Goal: Task Accomplishment & Management: Manage account settings

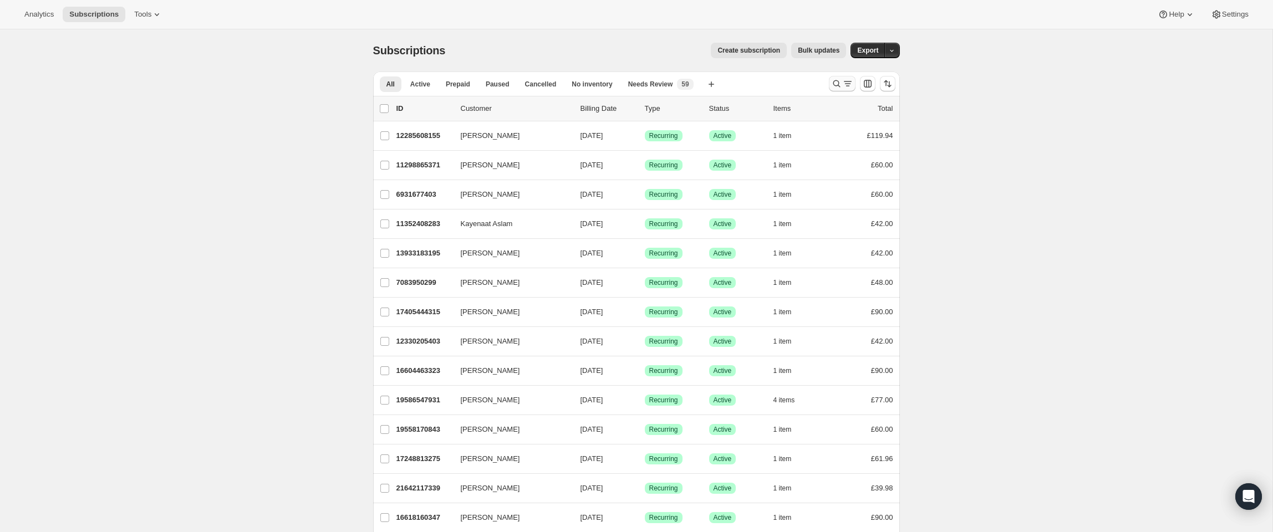
click at [838, 81] on icon "Search and filter results" at bounding box center [836, 83] width 11 height 11
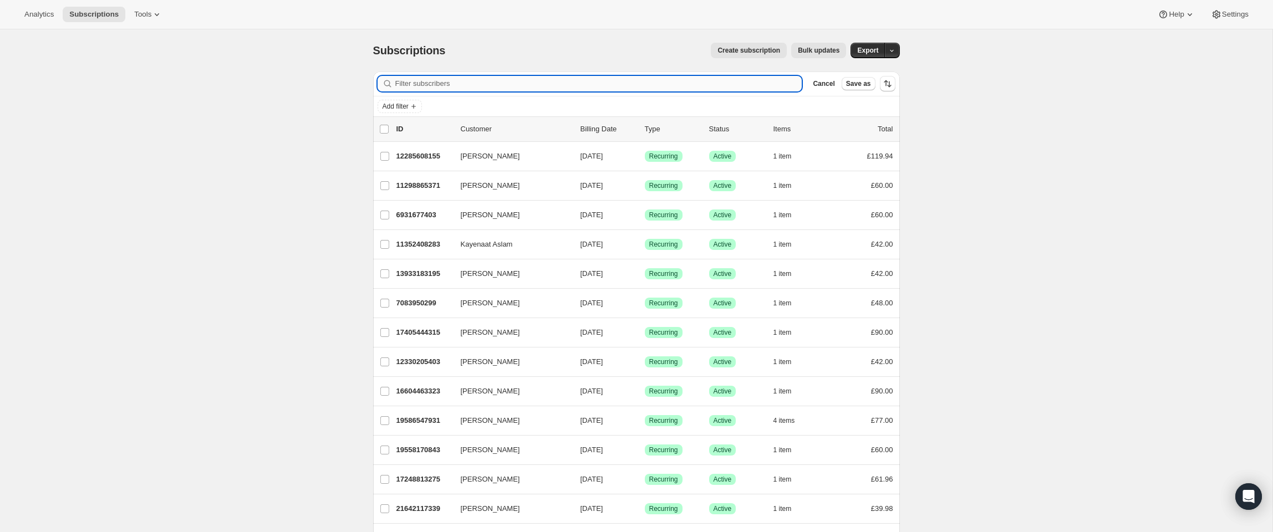
click at [670, 84] on input "Filter subscribers" at bounding box center [598, 84] width 407 height 16
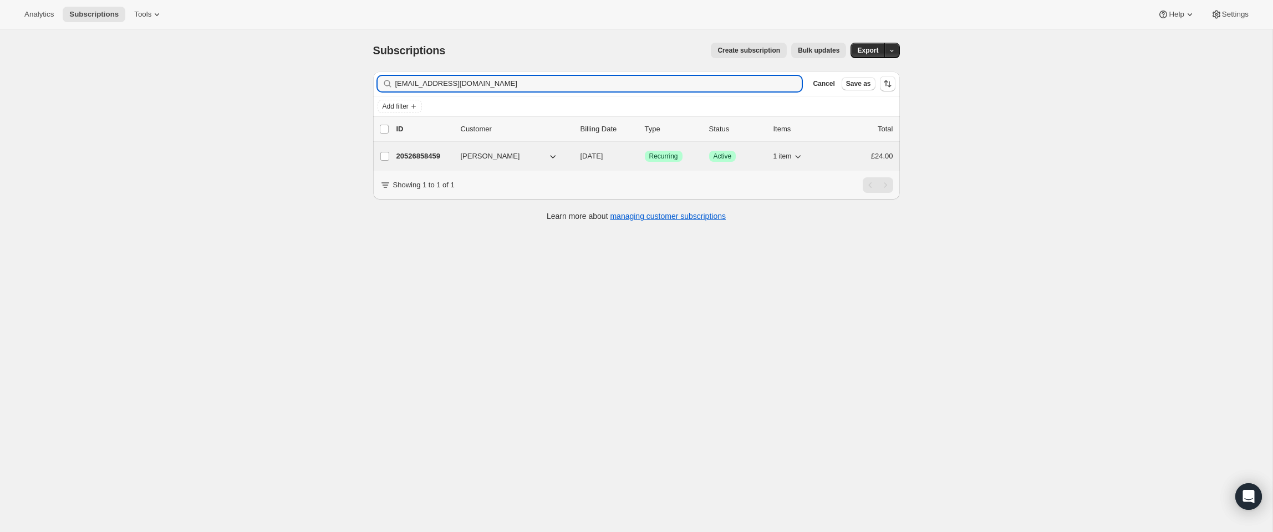
type input "[EMAIL_ADDRESS][DOMAIN_NAME]"
click at [440, 158] on p "20526858459" at bounding box center [424, 156] width 55 height 11
